Goal: Information Seeking & Learning: Get advice/opinions

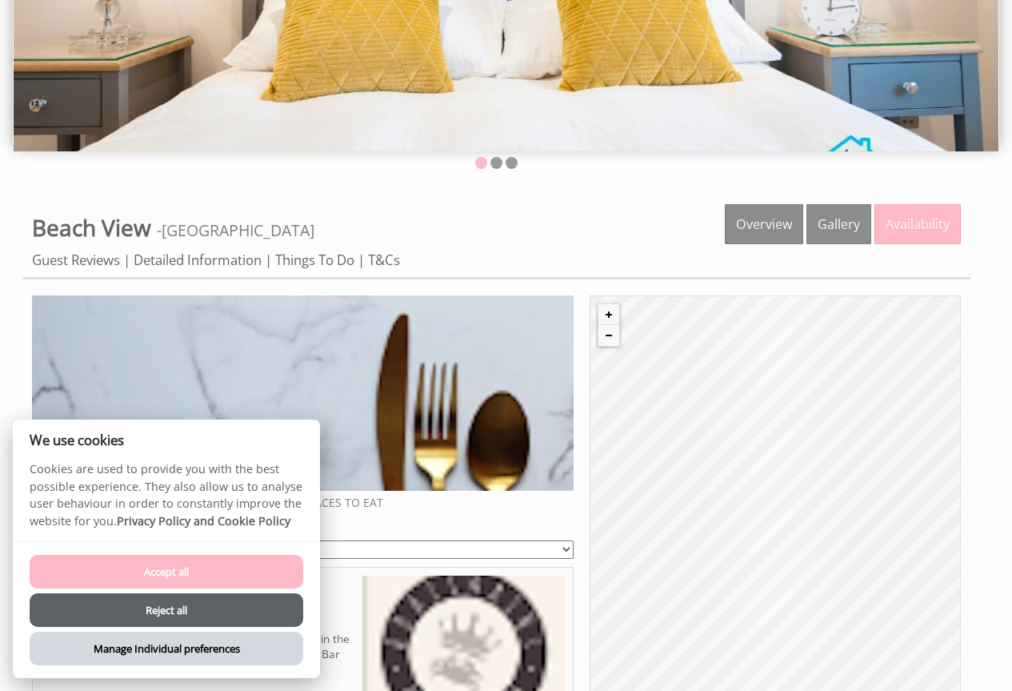
scroll to position [320, 0]
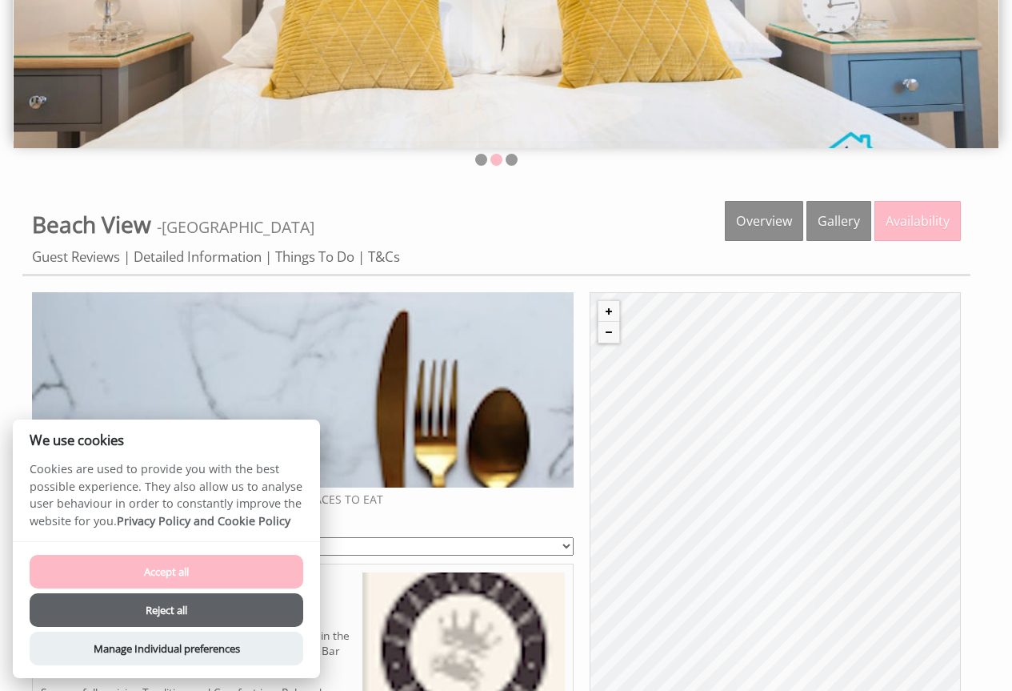
click at [187, 566] on button "Accept all" at bounding box center [167, 572] width 274 height 34
checkbox input "true"
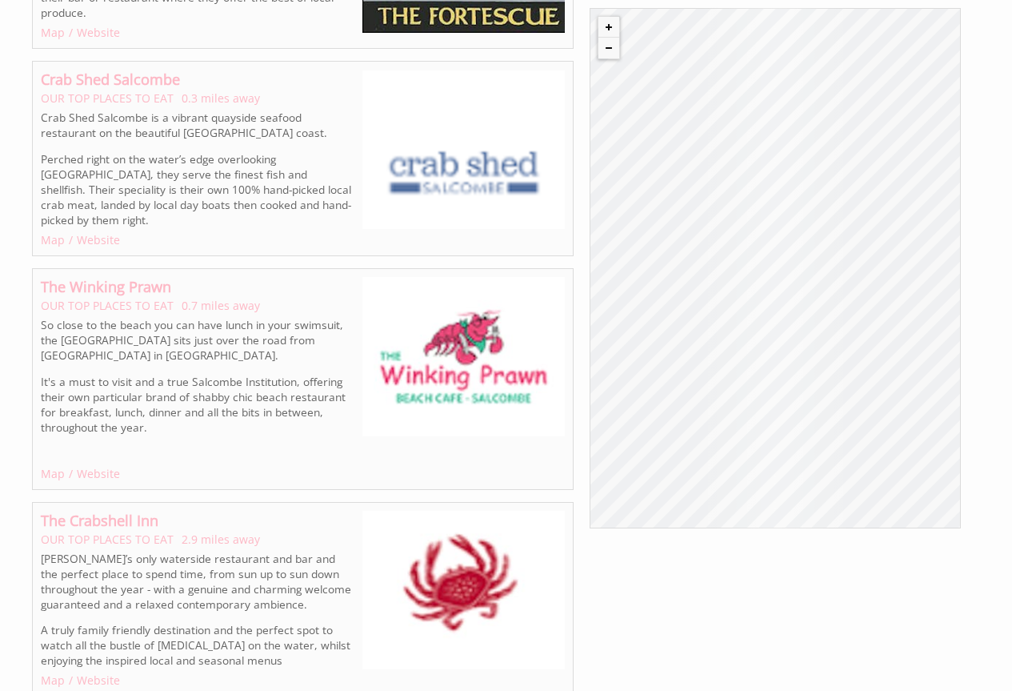
scroll to position [1579, 0]
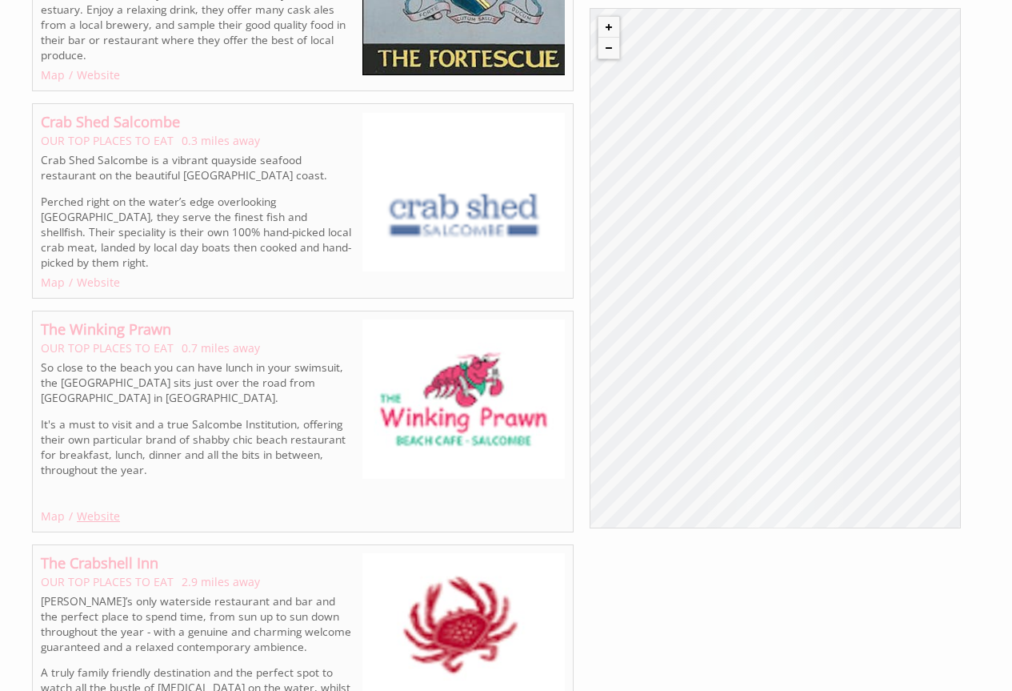
click at [89, 508] on link "Website" at bounding box center [98, 515] width 43 height 15
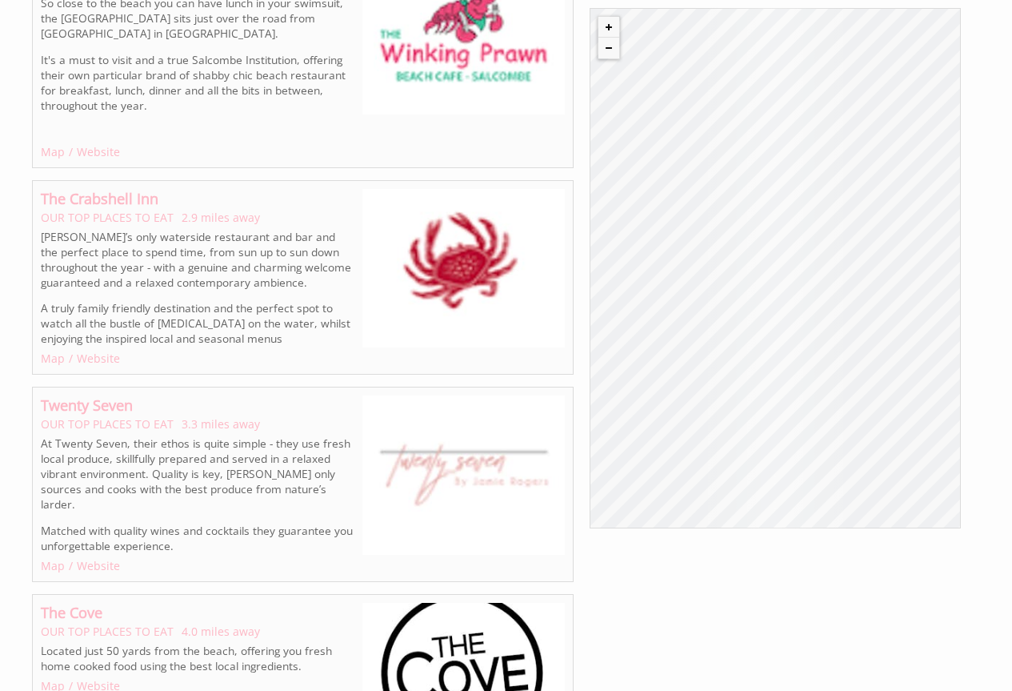
scroll to position [1961, 0]
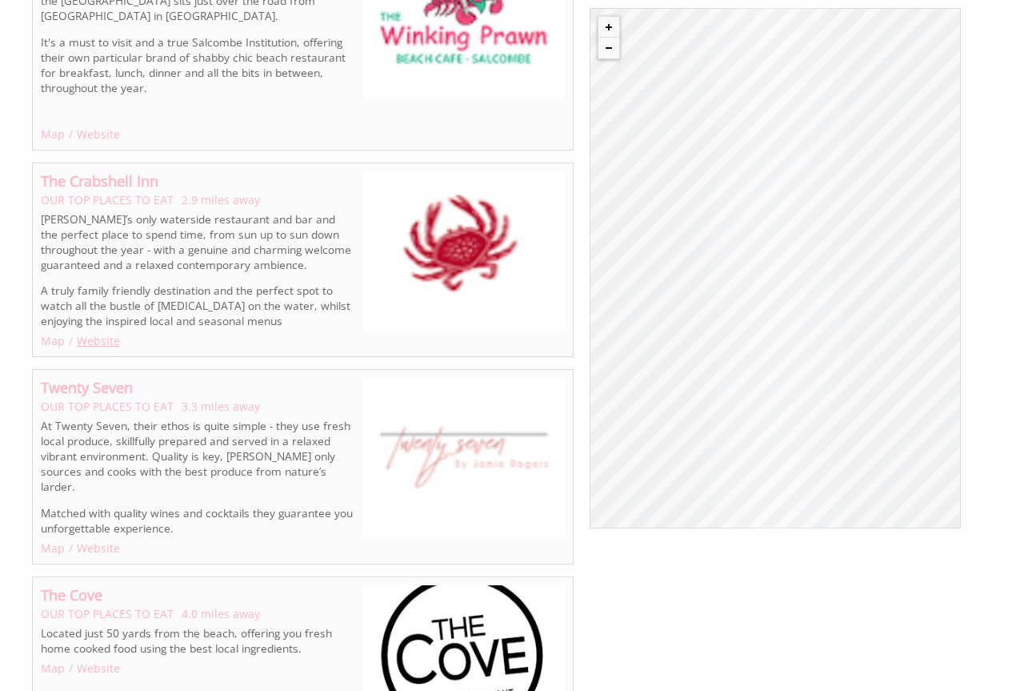
click at [99, 333] on link "Website" at bounding box center [98, 340] width 43 height 15
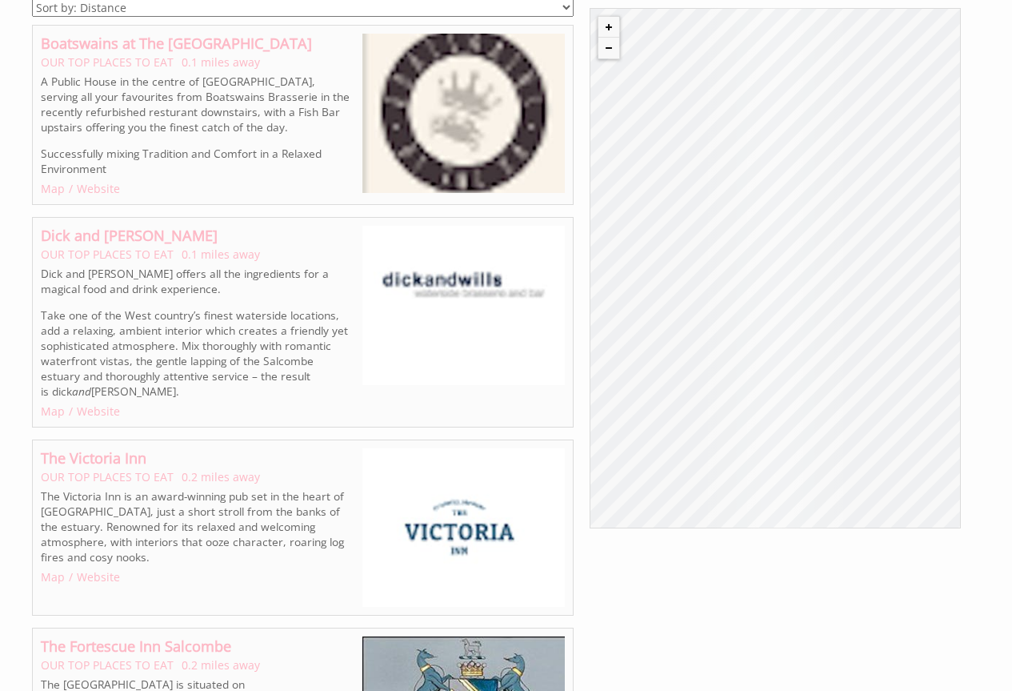
scroll to position [850, 0]
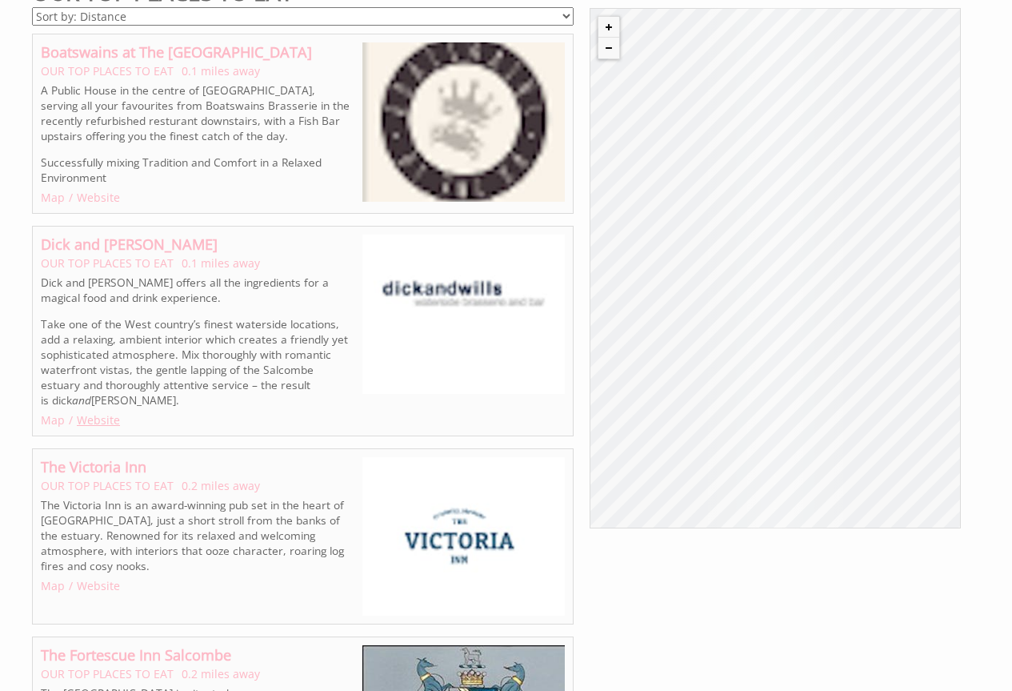
click at [94, 412] on link "Website" at bounding box center [98, 419] width 43 height 15
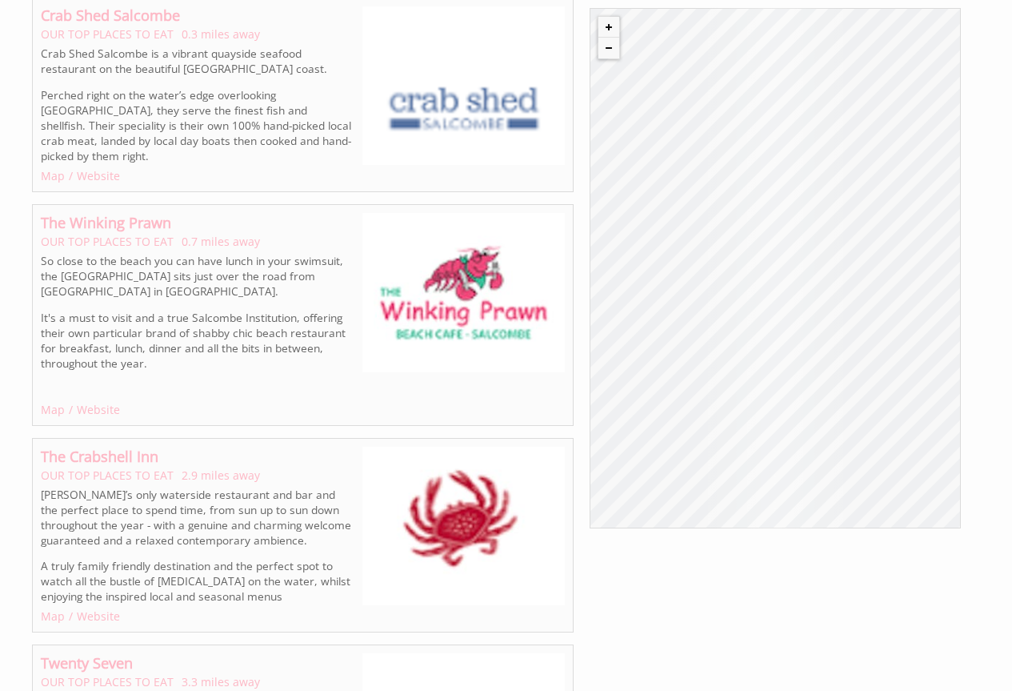
scroll to position [1703, 0]
